Goal: Task Accomplishment & Management: Use online tool/utility

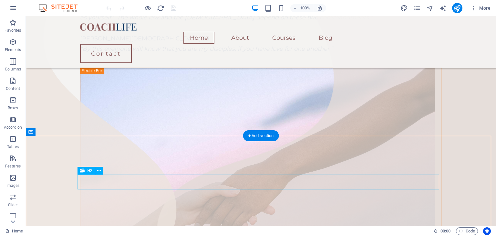
scroll to position [161, 0]
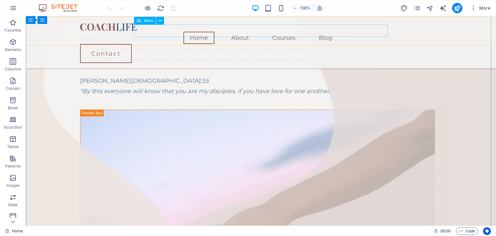
click at [234, 32] on nav "Home About Courses Blog" at bounding box center [261, 38] width 362 height 12
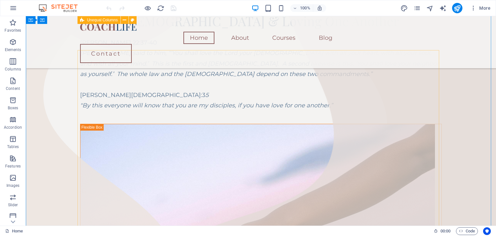
scroll to position [65, 0]
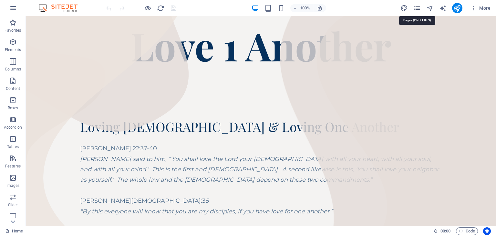
click at [418, 5] on icon "pages" at bounding box center [416, 8] width 7 height 7
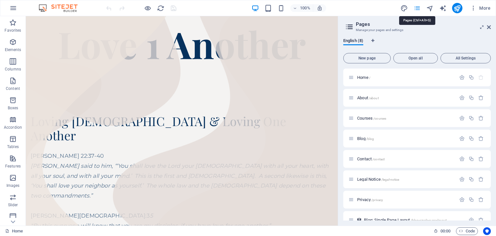
scroll to position [57, 0]
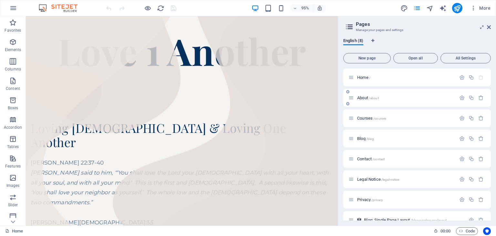
click at [372, 98] on span "/about" at bounding box center [374, 98] width 10 height 4
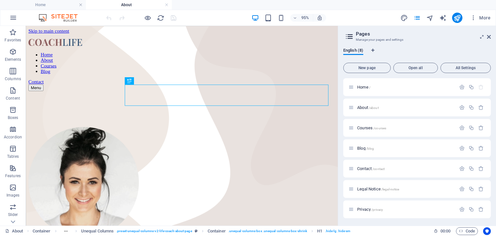
scroll to position [0, 0]
click at [490, 35] on icon at bounding box center [489, 36] width 4 height 5
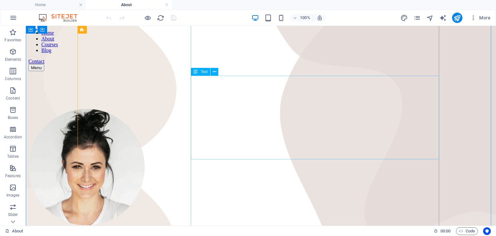
scroll to position [65, 0]
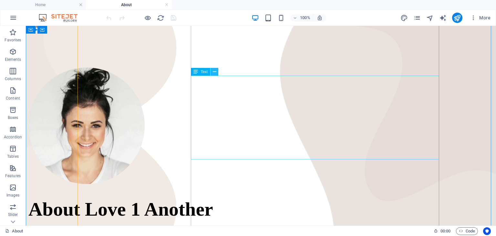
click at [217, 71] on button at bounding box center [215, 72] width 8 height 8
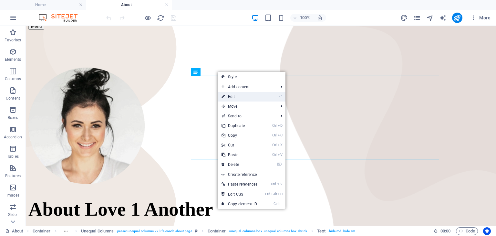
click at [233, 98] on link "⏎ Edit" at bounding box center [240, 97] width 44 height 10
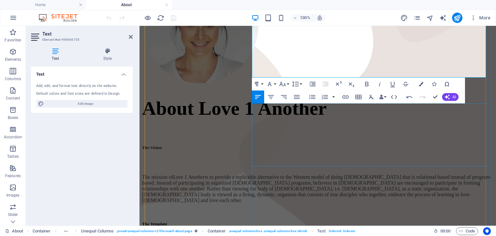
scroll to position [129, 0]
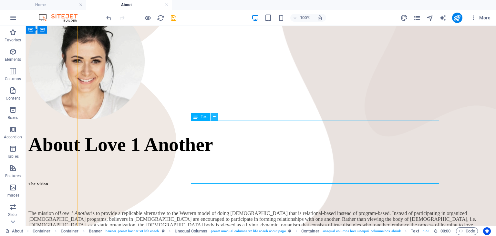
click at [216, 117] on icon at bounding box center [215, 116] width 4 height 7
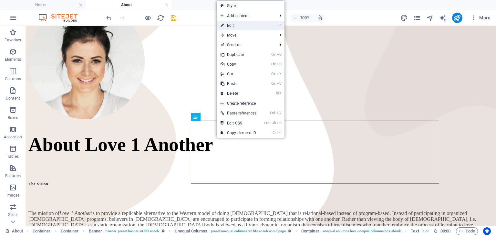
click at [247, 25] on link "⏎ Edit" at bounding box center [239, 26] width 44 height 10
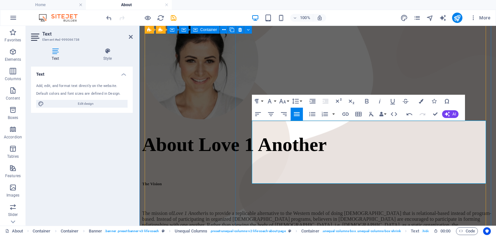
click at [213, 120] on div at bounding box center [317, 62] width 351 height 118
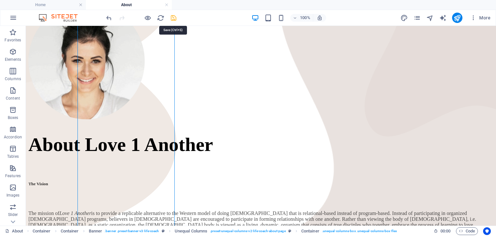
click at [173, 19] on icon "save" at bounding box center [173, 17] width 7 height 7
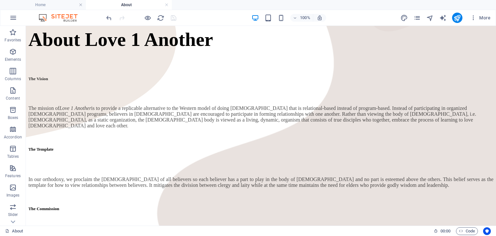
scroll to position [241, 0]
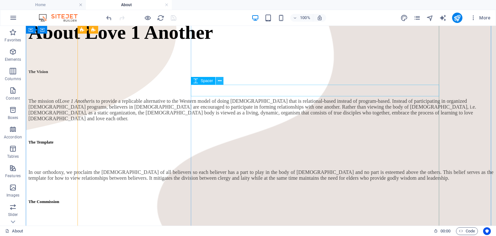
click at [222, 84] on button at bounding box center [220, 81] width 8 height 8
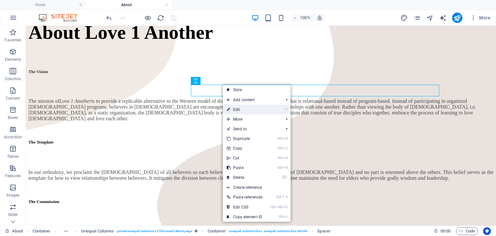
click at [242, 111] on link "⏎ Edit" at bounding box center [245, 110] width 44 height 10
select select "px"
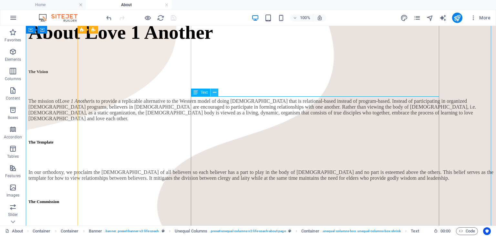
click at [216, 93] on icon at bounding box center [215, 92] width 4 height 7
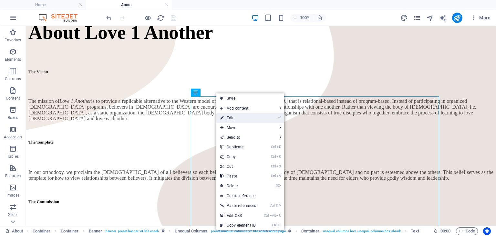
click at [231, 119] on link "⏎ Edit" at bounding box center [238, 118] width 44 height 10
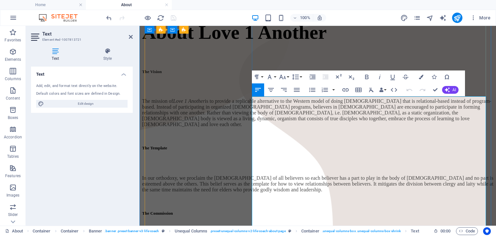
drag, startPoint x: 363, startPoint y: 173, endPoint x: 372, endPoint y: 186, distance: 15.8
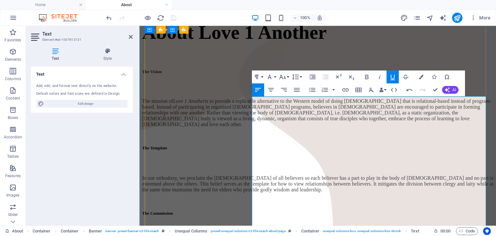
drag, startPoint x: 364, startPoint y: 174, endPoint x: 371, endPoint y: 185, distance: 12.9
drag, startPoint x: 364, startPoint y: 177, endPoint x: 372, endPoint y: 186, distance: 11.9
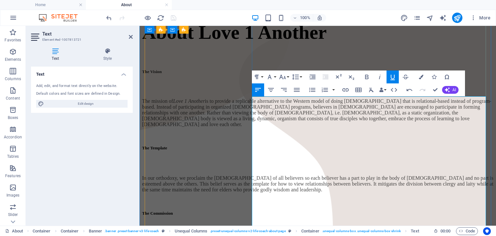
drag, startPoint x: 373, startPoint y: 185, endPoint x: 363, endPoint y: 175, distance: 13.9
click at [395, 77] on icon "button" at bounding box center [393, 77] width 8 height 8
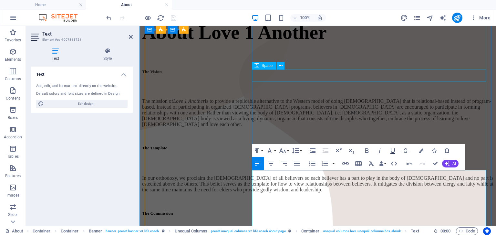
scroll to position [168, 0]
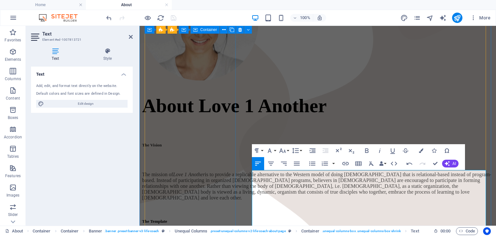
click at [213, 82] on div at bounding box center [317, 23] width 351 height 118
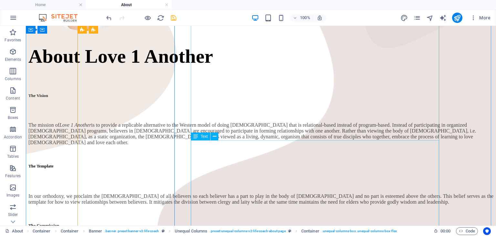
scroll to position [233, 0]
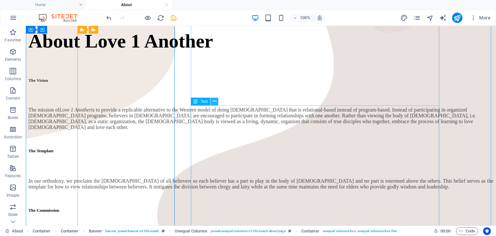
click at [214, 103] on icon at bounding box center [215, 101] width 4 height 7
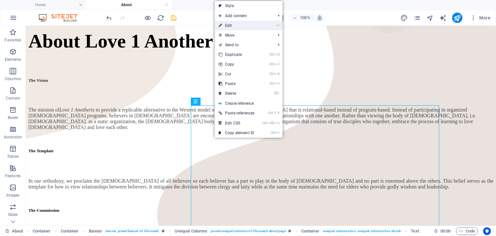
click at [240, 27] on link "⏎ Edit" at bounding box center [237, 26] width 44 height 10
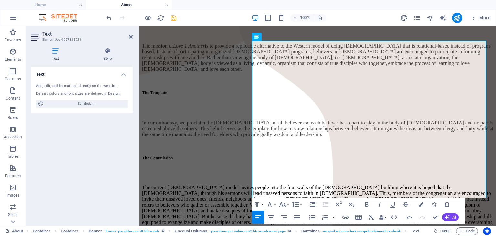
scroll to position [297, 0]
click at [389, 184] on p "The current [DEMOGRAPHIC_DATA] model invites people into the four walls of the …" at bounding box center [317, 207] width 351 height 47
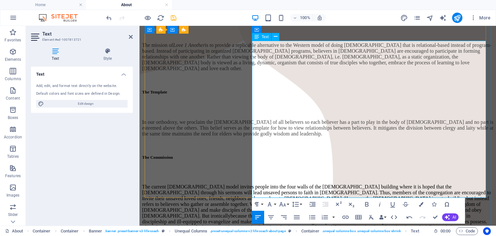
click at [326, 184] on p "The current [DEMOGRAPHIC_DATA] model invites people into the four walls of the …" at bounding box center [317, 210] width 351 height 52
click at [340, 184] on p "The current [DEMOGRAPHIC_DATA] model invites people into the four walls of the …" at bounding box center [317, 210] width 351 height 52
click at [402, 184] on p "The current [DEMOGRAPHIC_DATA] model invites people into the four walls of the …" at bounding box center [317, 210] width 351 height 52
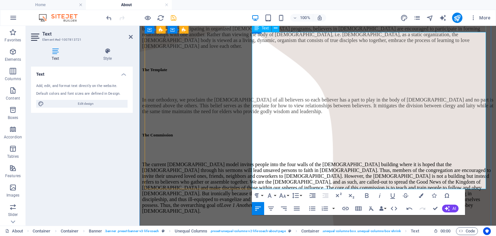
scroll to position [329, 0]
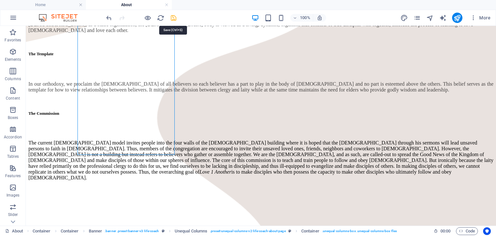
click at [174, 16] on icon "save" at bounding box center [173, 17] width 7 height 7
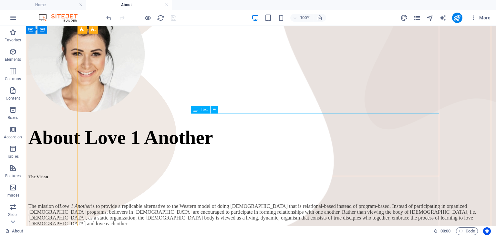
scroll to position [129, 0]
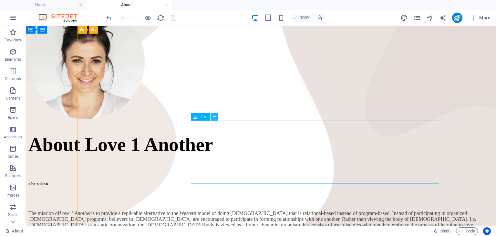
click at [218, 118] on button at bounding box center [215, 117] width 8 height 8
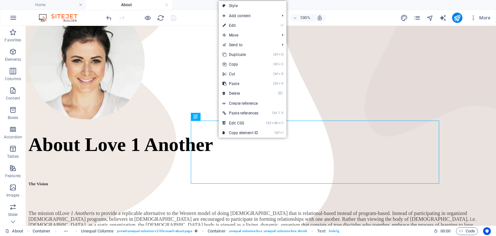
click at [243, 24] on link "⏎ Edit" at bounding box center [241, 26] width 44 height 10
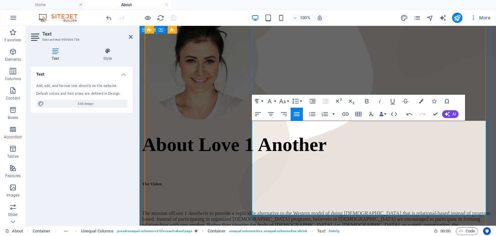
click at [185, 120] on div at bounding box center [317, 62] width 351 height 118
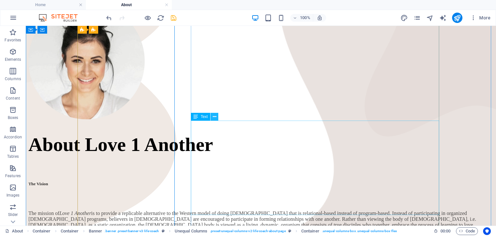
click at [215, 115] on icon at bounding box center [215, 116] width 4 height 7
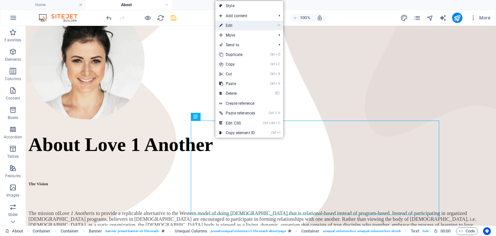
click at [238, 25] on link "⏎ Edit" at bounding box center [237, 26] width 44 height 10
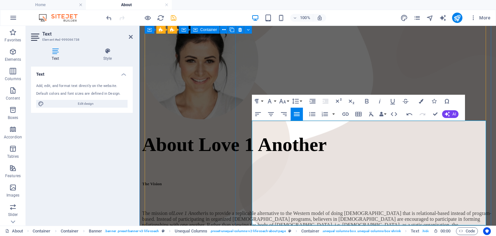
click at [224, 120] on div at bounding box center [317, 62] width 351 height 118
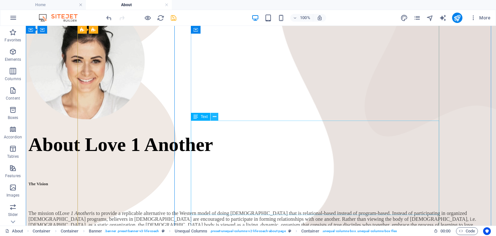
click at [216, 116] on icon at bounding box center [215, 116] width 4 height 7
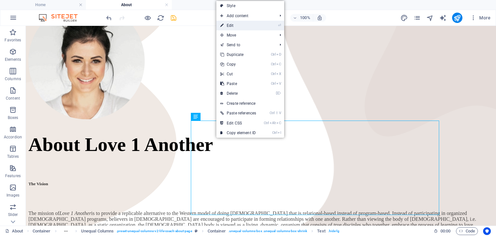
click at [240, 26] on link "⏎ Edit" at bounding box center [238, 26] width 44 height 10
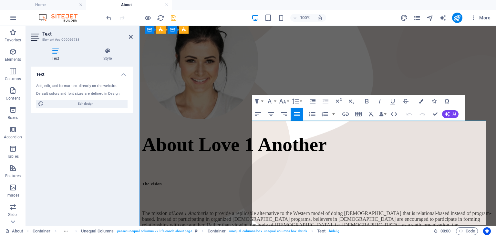
click at [230, 120] on div at bounding box center [317, 62] width 351 height 118
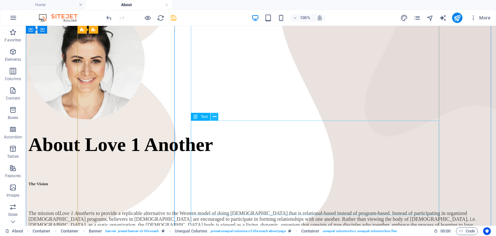
click at [214, 116] on icon at bounding box center [215, 116] width 4 height 7
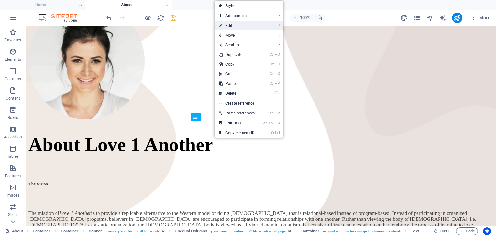
click at [239, 25] on link "⏎ Edit" at bounding box center [237, 26] width 44 height 10
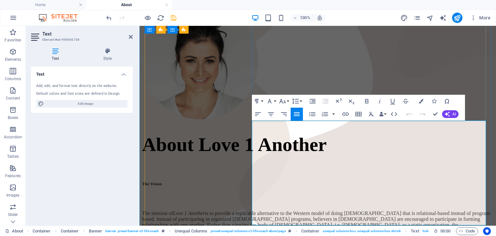
click at [199, 120] on div at bounding box center [317, 62] width 351 height 118
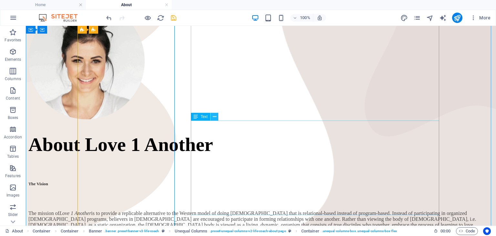
click at [218, 118] on button at bounding box center [215, 117] width 8 height 8
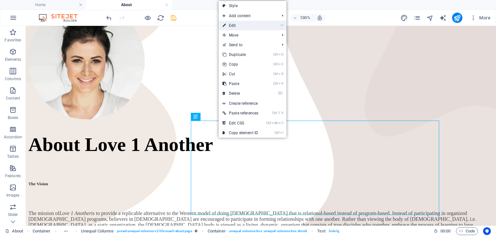
click at [235, 24] on link "⏎ Edit" at bounding box center [241, 26] width 44 height 10
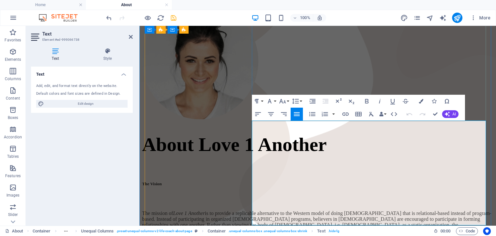
click at [192, 120] on div at bounding box center [317, 62] width 351 height 118
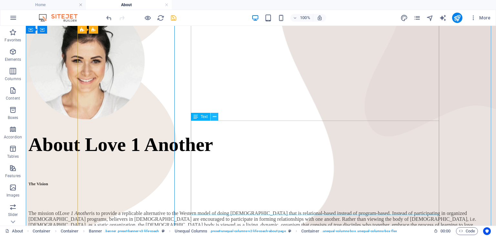
click at [217, 118] on button at bounding box center [215, 117] width 8 height 8
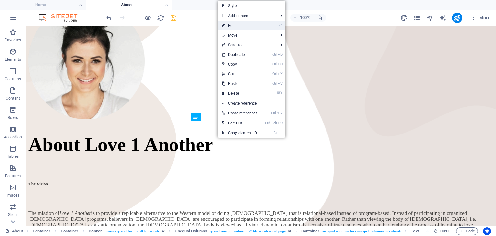
click at [245, 24] on link "⏎ Edit" at bounding box center [240, 26] width 44 height 10
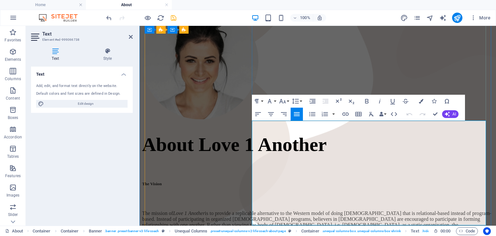
click at [223, 120] on div at bounding box center [317, 62] width 351 height 118
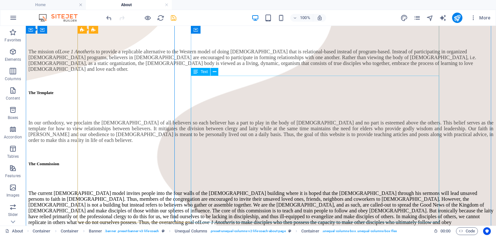
scroll to position [323, 0]
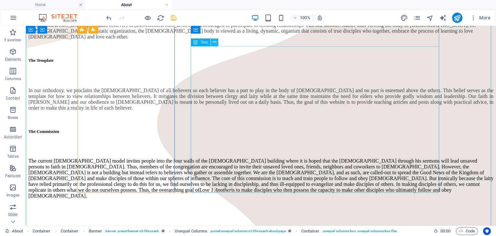
click at [215, 42] on icon at bounding box center [215, 42] width 4 height 7
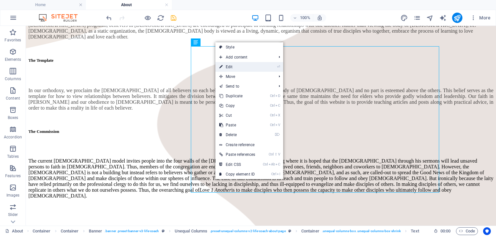
click at [237, 63] on link "⏎ Edit" at bounding box center [237, 67] width 44 height 10
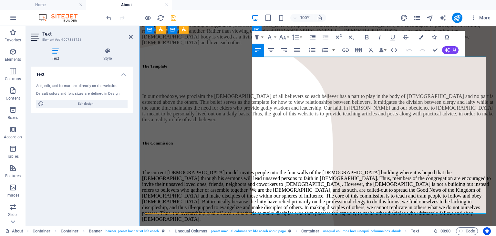
click at [373, 189] on p "The current [DEMOGRAPHIC_DATA] model invites people into the four walls of the …" at bounding box center [317, 196] width 351 height 52
click at [300, 211] on p "The current [DEMOGRAPHIC_DATA] model invites people into the four walls of the …" at bounding box center [317, 196] width 351 height 52
click at [326, 209] on p "The current [DEMOGRAPHIC_DATA] model invites people into the four walls of the …" at bounding box center [317, 196] width 351 height 52
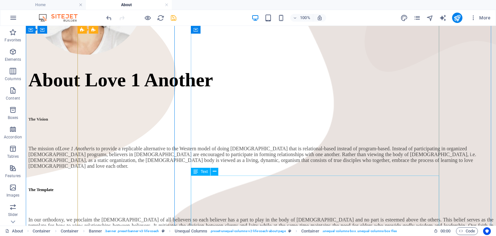
scroll to position [32, 0]
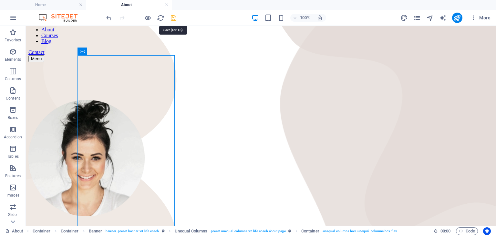
click at [172, 18] on icon "save" at bounding box center [173, 17] width 7 height 7
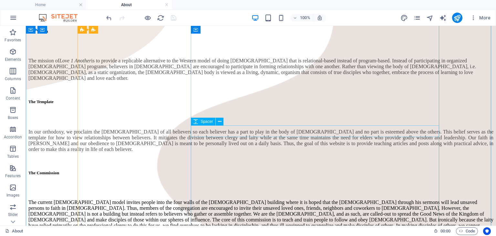
scroll to position [291, 0]
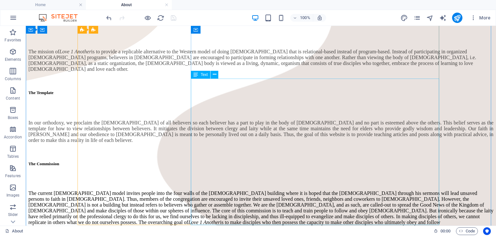
drag, startPoint x: 239, startPoint y: 101, endPoint x: 215, endPoint y: 69, distance: 39.9
click at [214, 74] on icon at bounding box center [215, 74] width 4 height 7
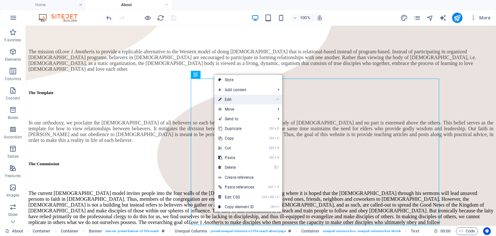
click at [235, 98] on link "⏎ Edit" at bounding box center [236, 100] width 44 height 10
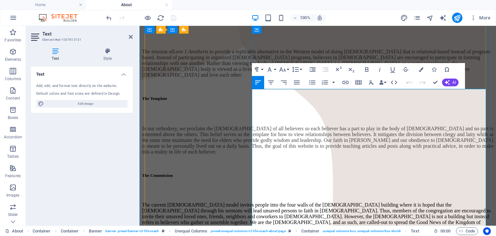
click at [326, 202] on p "The current [DEMOGRAPHIC_DATA] model invites people into the four walls of the …" at bounding box center [317, 228] width 351 height 52
click at [352, 202] on p "The current [DEMOGRAPHIC_DATA] model invites people into the four walls of the …" at bounding box center [317, 228] width 351 height 52
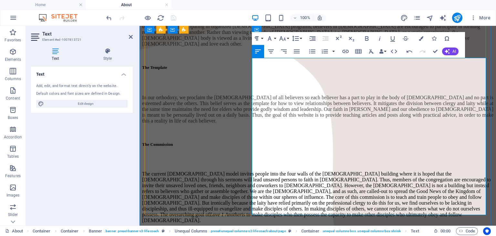
scroll to position [323, 0]
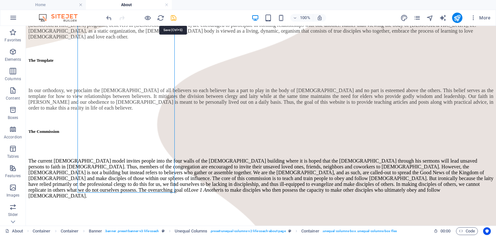
click at [173, 18] on icon "save" at bounding box center [173, 17] width 7 height 7
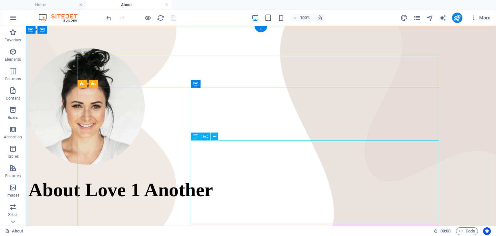
scroll to position [0, 0]
